Goal: Communication & Community: Connect with others

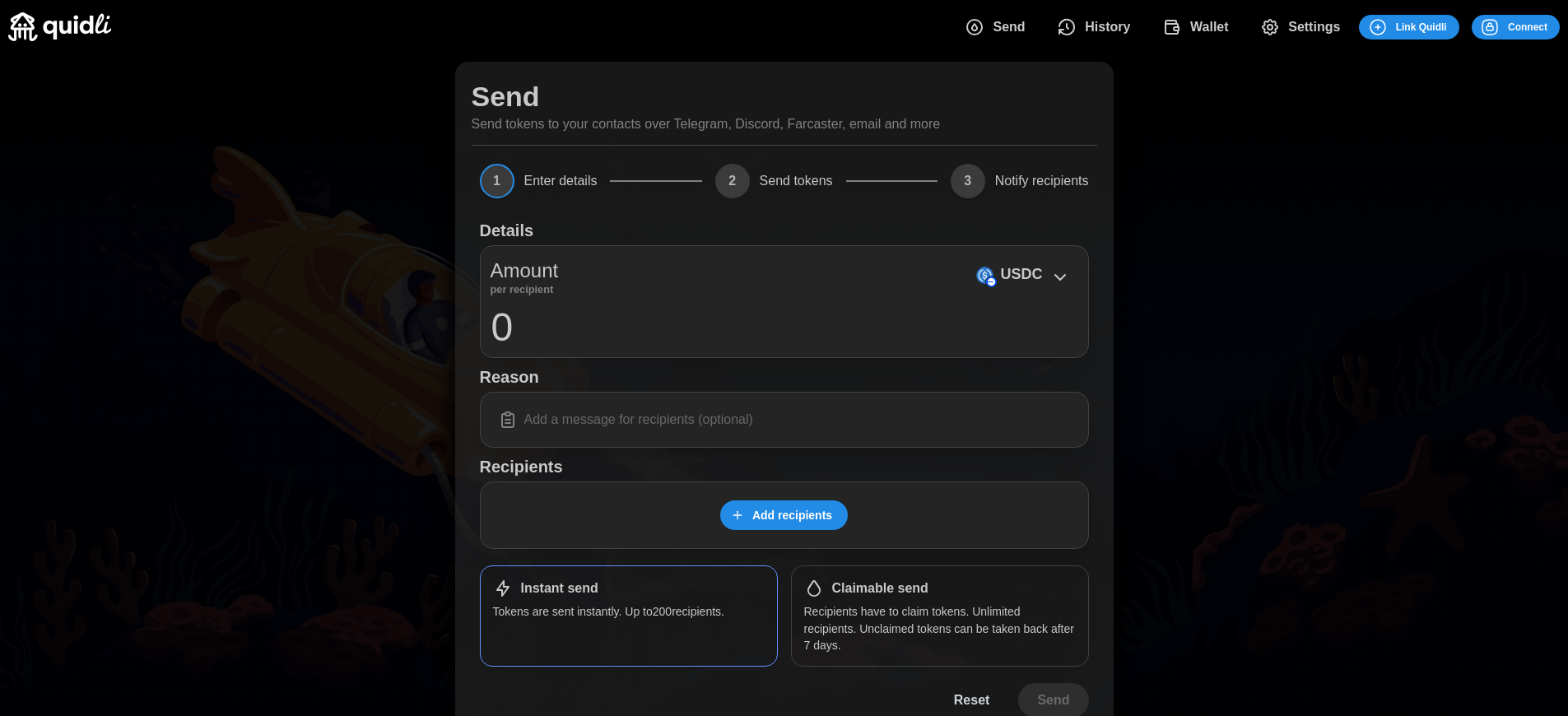
click at [880, 589] on h1 "Claimable send" at bounding box center [881, 589] width 96 height 17
click at [1528, 26] on span "Connect" at bounding box center [1528, 27] width 40 height 23
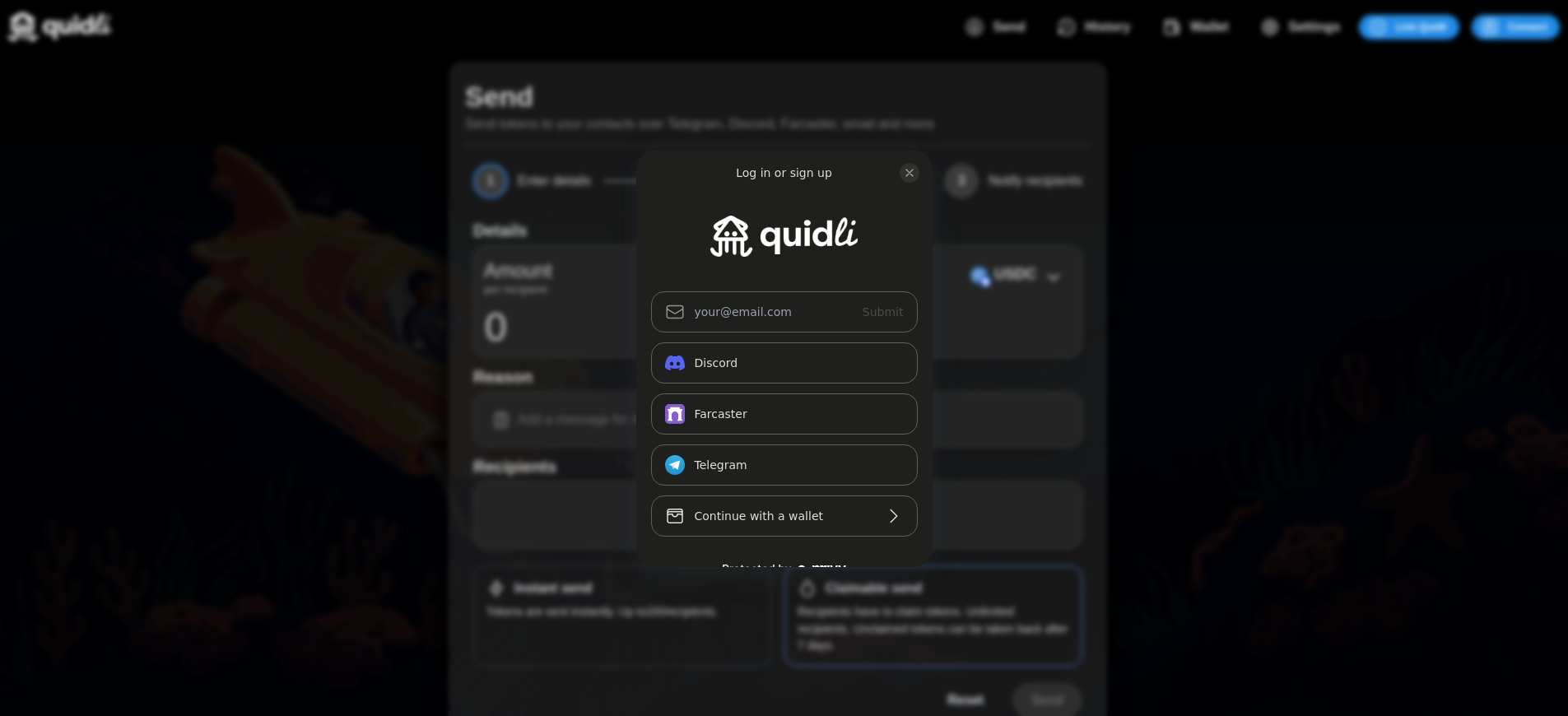
click at [1540, 26] on div "Log in or sign up Submit Continue with Email Discord Farcaster Telegram_logo Te…" at bounding box center [784, 358] width 1568 height 716
click at [1540, 26] on div "Log in or sign up Submit Continue with Email Discord Farcaster Telegram_logo Te…" at bounding box center [790, 358] width 1580 height 716
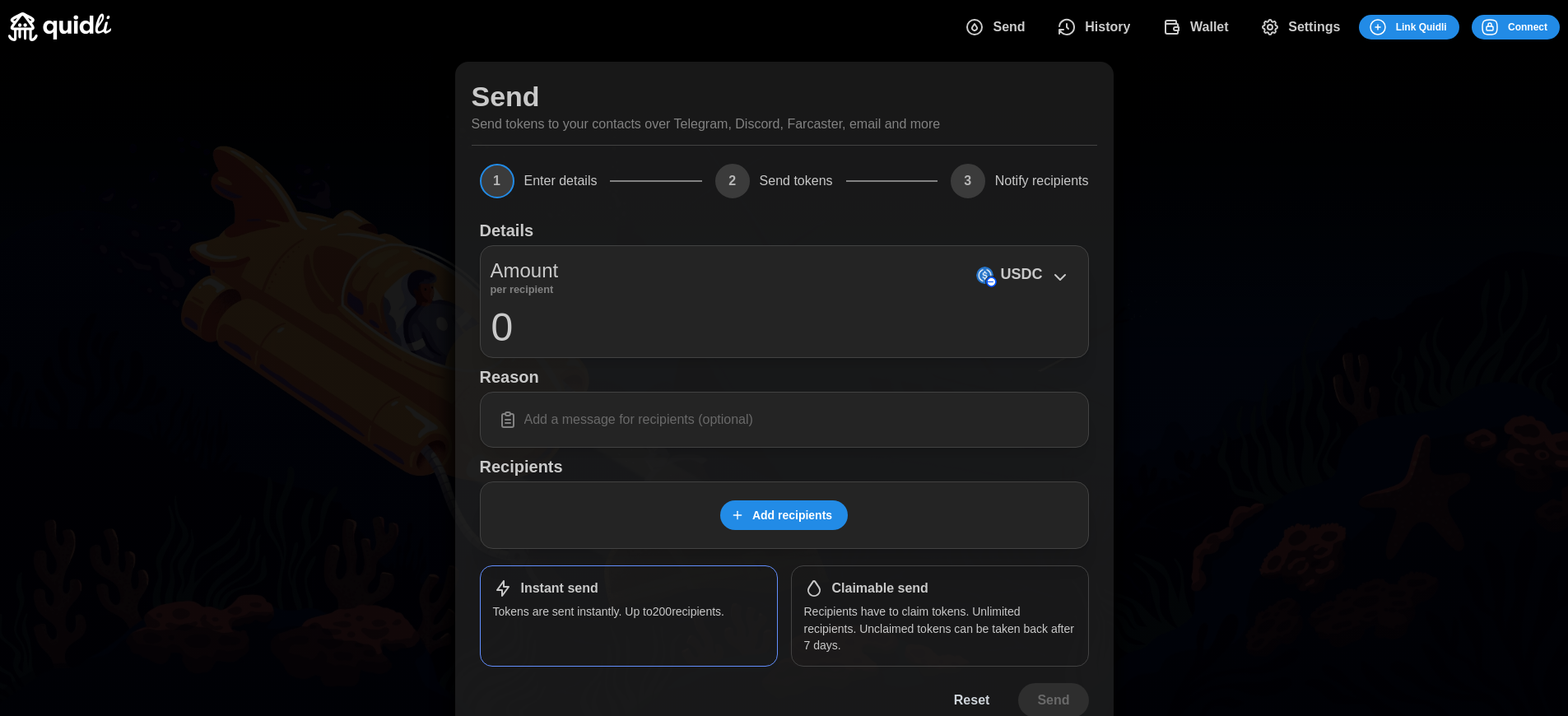
click at [1528, 26] on span "Connect" at bounding box center [1528, 27] width 40 height 23
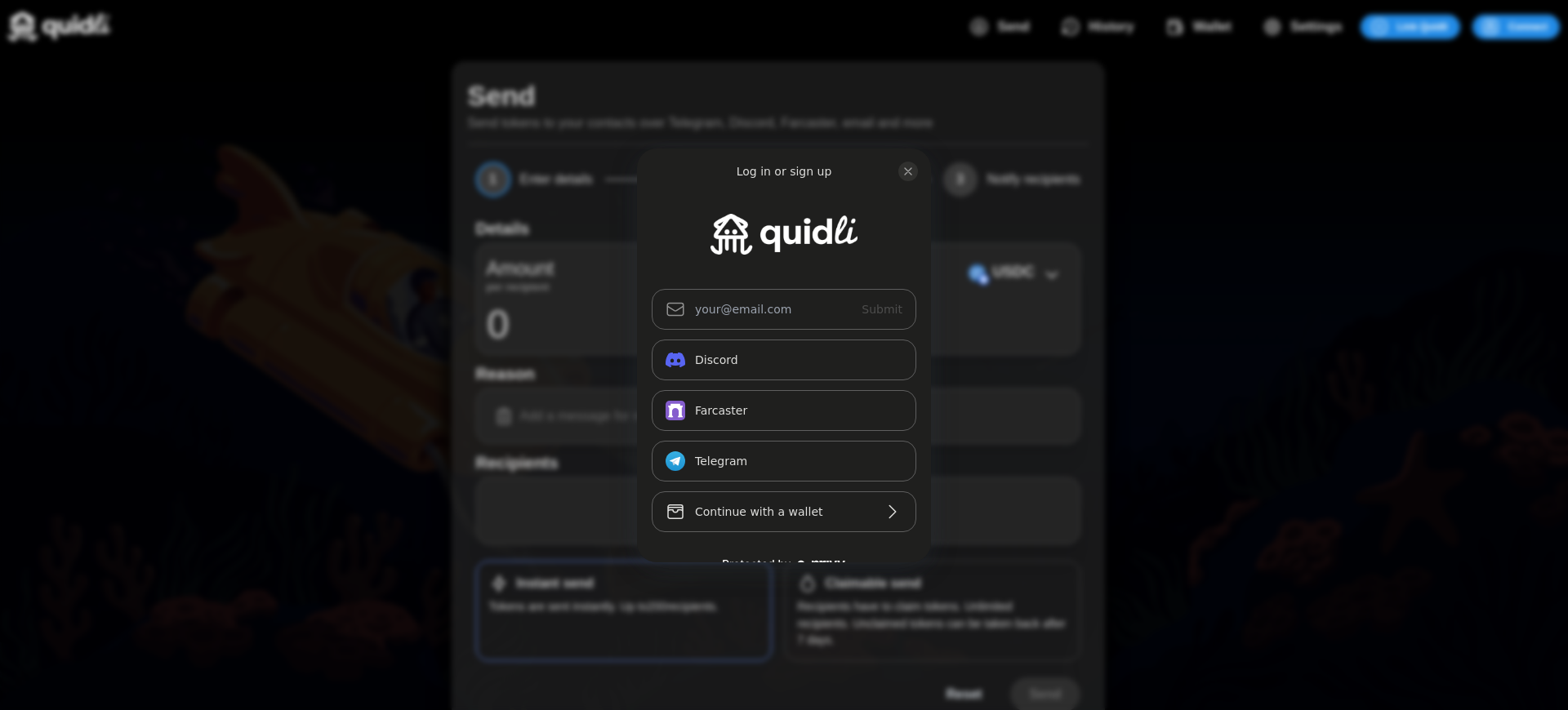
click at [1528, 26] on div "Log in or sign up Submit Continue with Email Discord Farcaster Telegram_logo Te…" at bounding box center [784, 355] width 1568 height 710
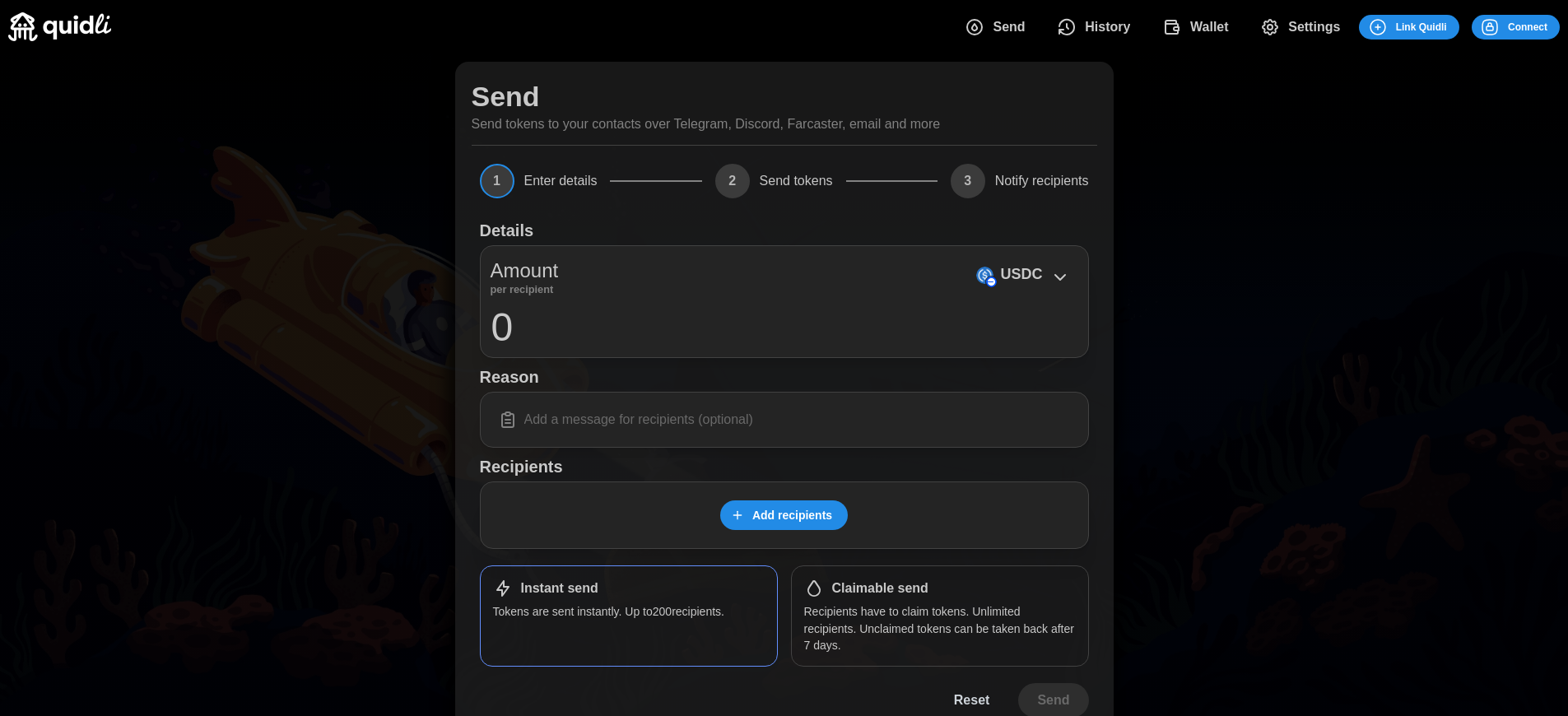
click at [1528, 26] on span "Connect" at bounding box center [1528, 27] width 40 height 23
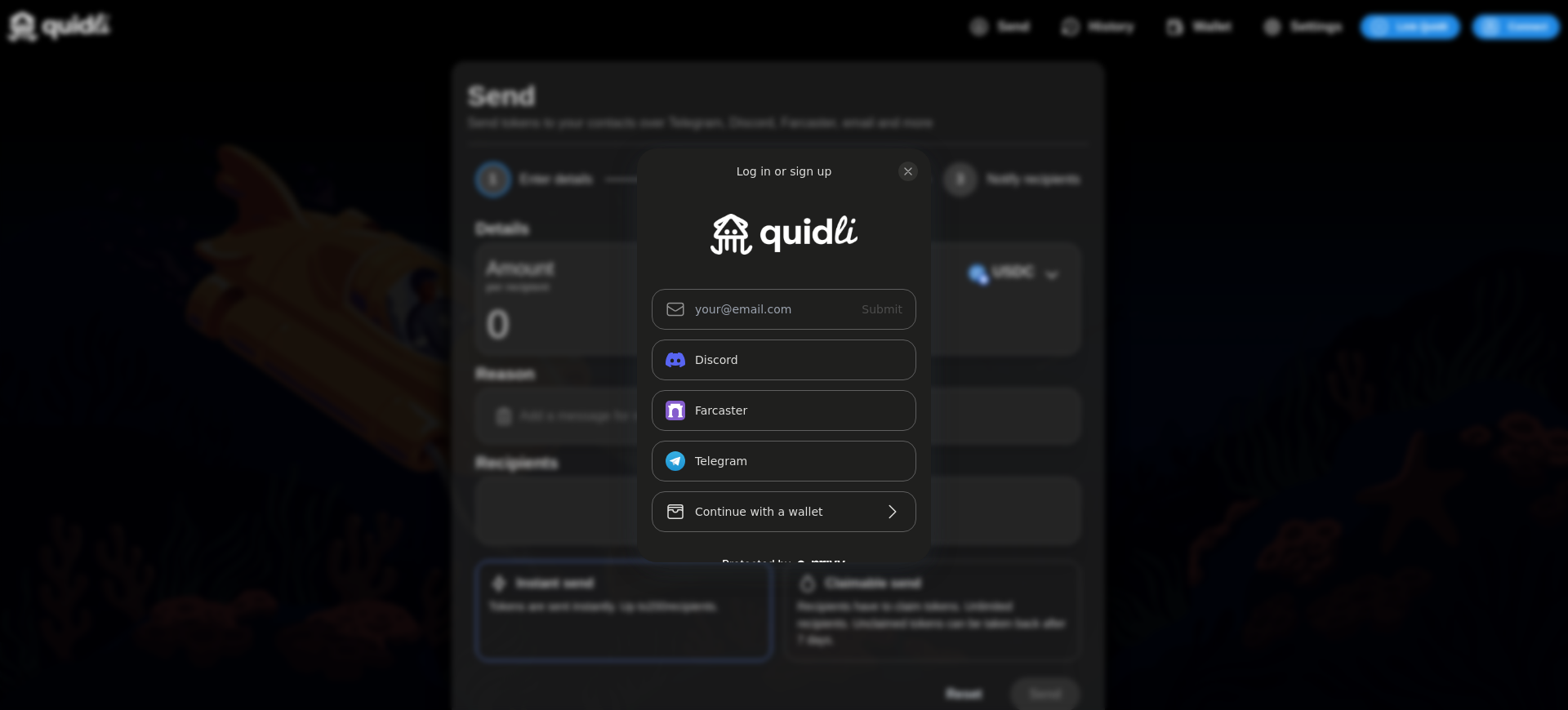
click at [1528, 26] on div "Log in or sign up Submit Continue with Email Discord Farcaster Telegram_logo Te…" at bounding box center [784, 355] width 1568 height 710
click at [1516, 26] on div "Log in or sign up Submit Continue with Email Discord Farcaster Telegram_logo Te…" at bounding box center [784, 355] width 1568 height 710
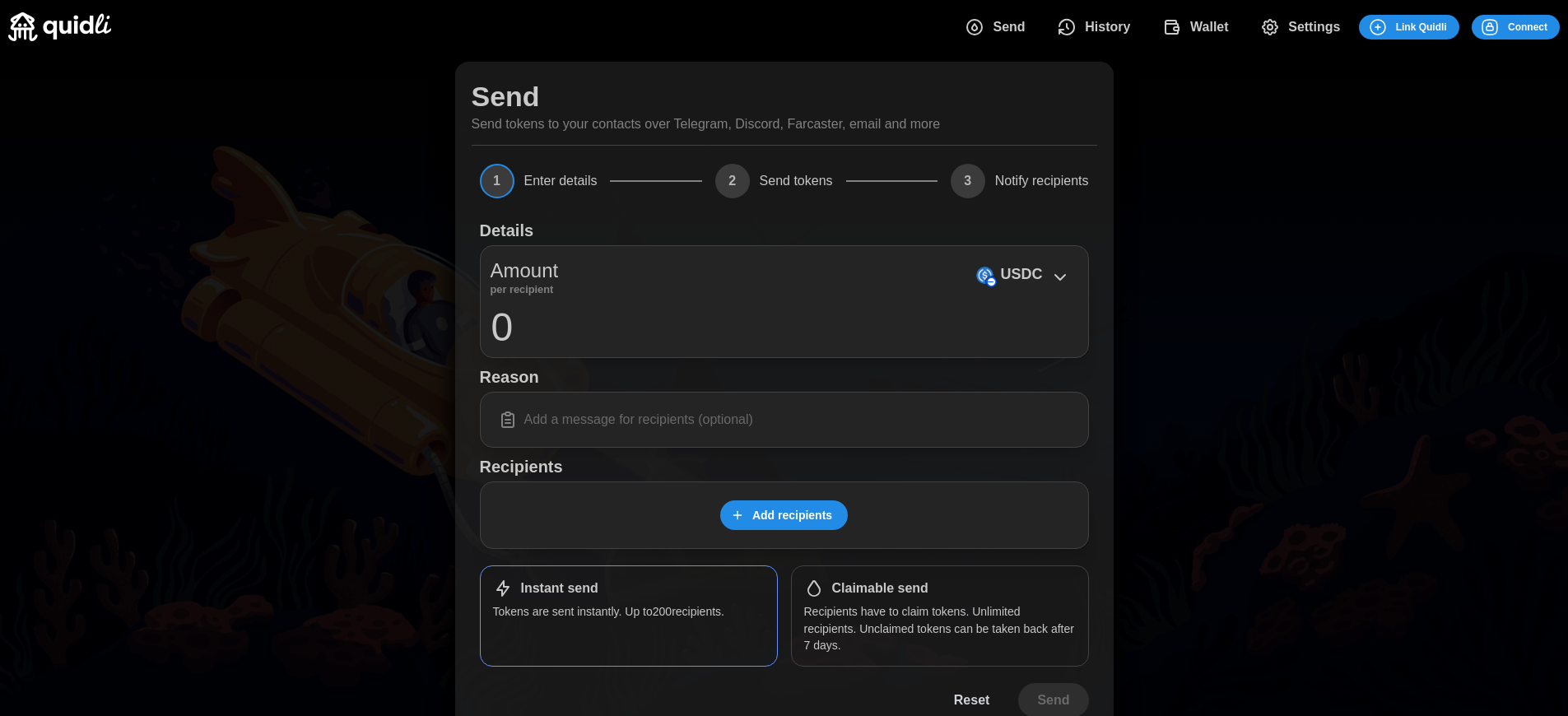
click at [1528, 26] on span "Connect" at bounding box center [1528, 27] width 40 height 23
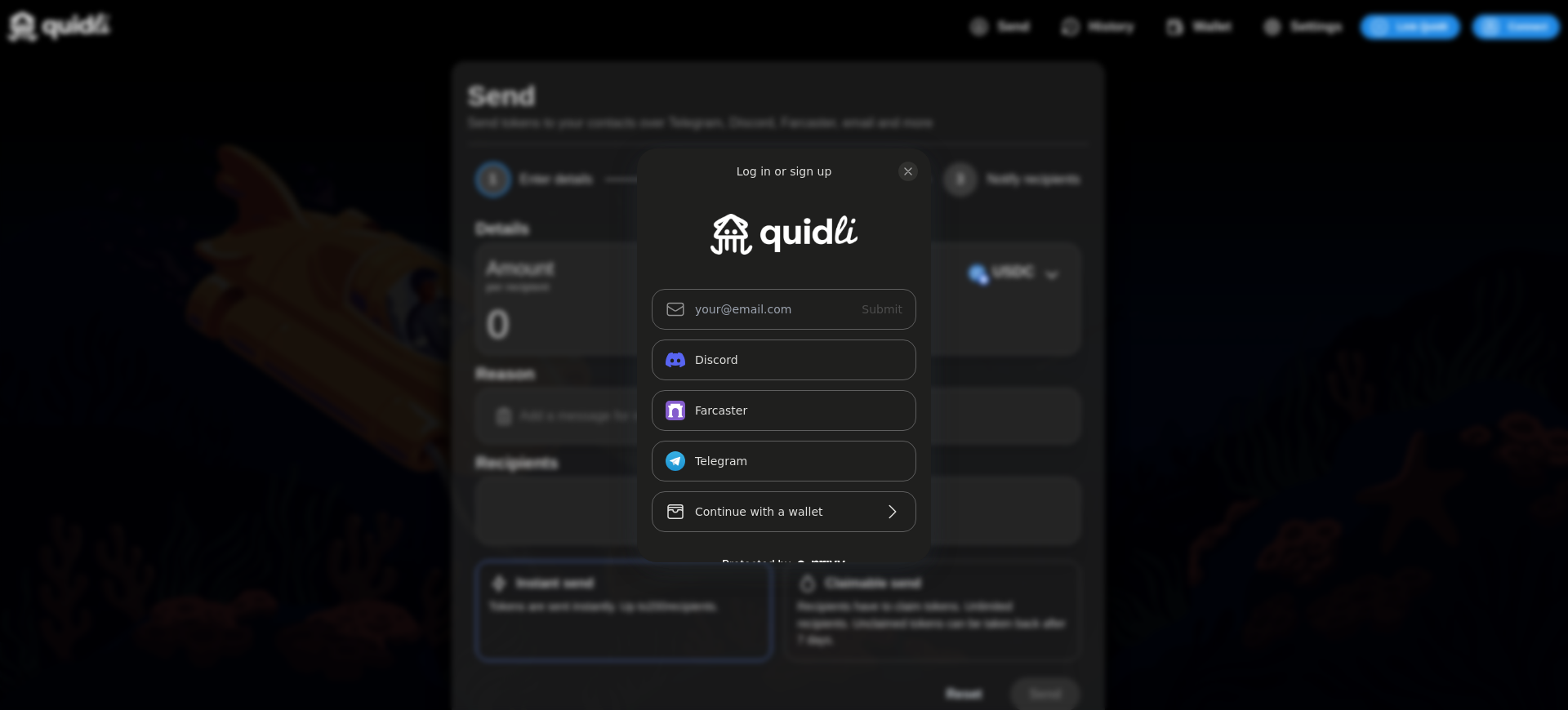
click at [873, 584] on div "Log in or sign up Submit Continue with Email Discord Farcaster Telegram_logo Te…" at bounding box center [784, 355] width 1568 height 710
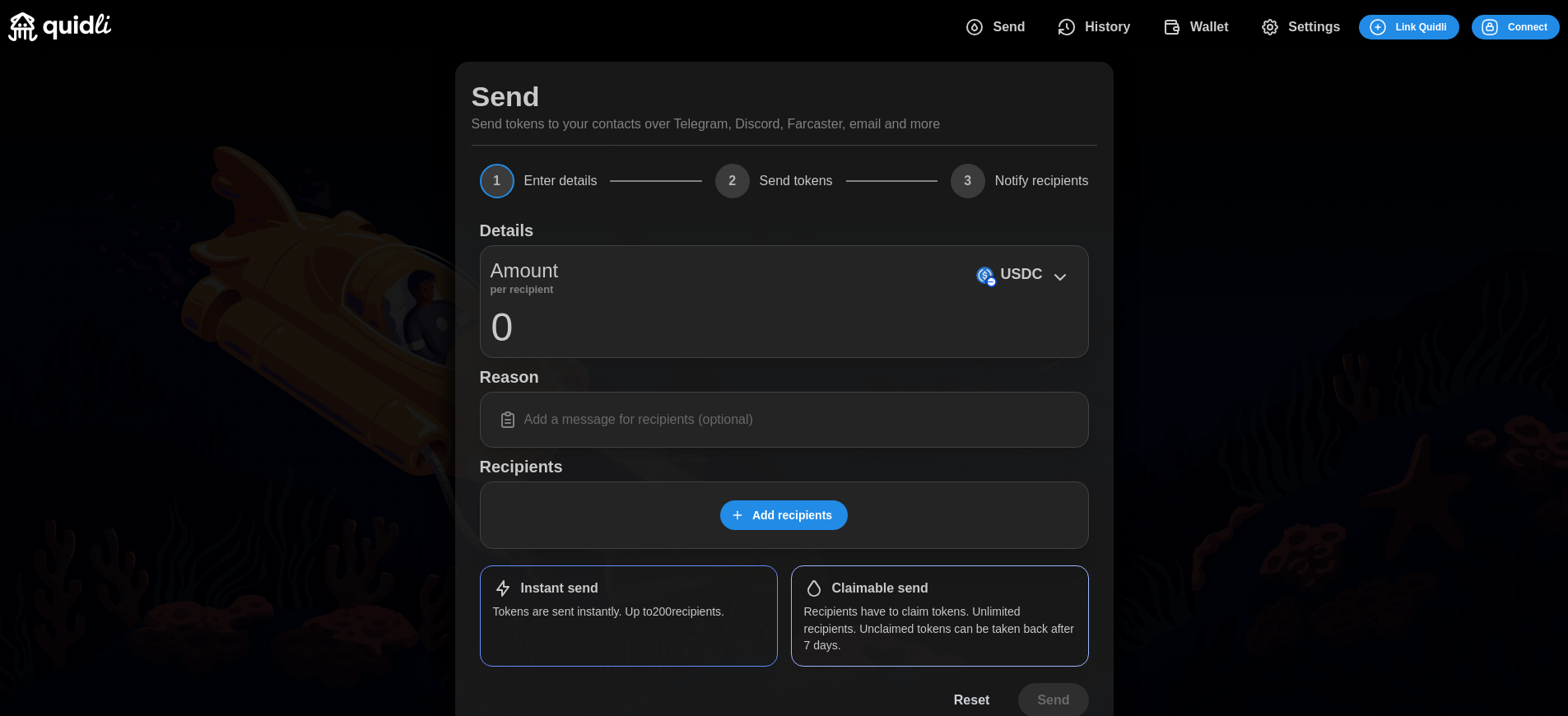
click at [1528, 26] on span "Connect" at bounding box center [1528, 27] width 40 height 23
